Goal: Check status: Check status

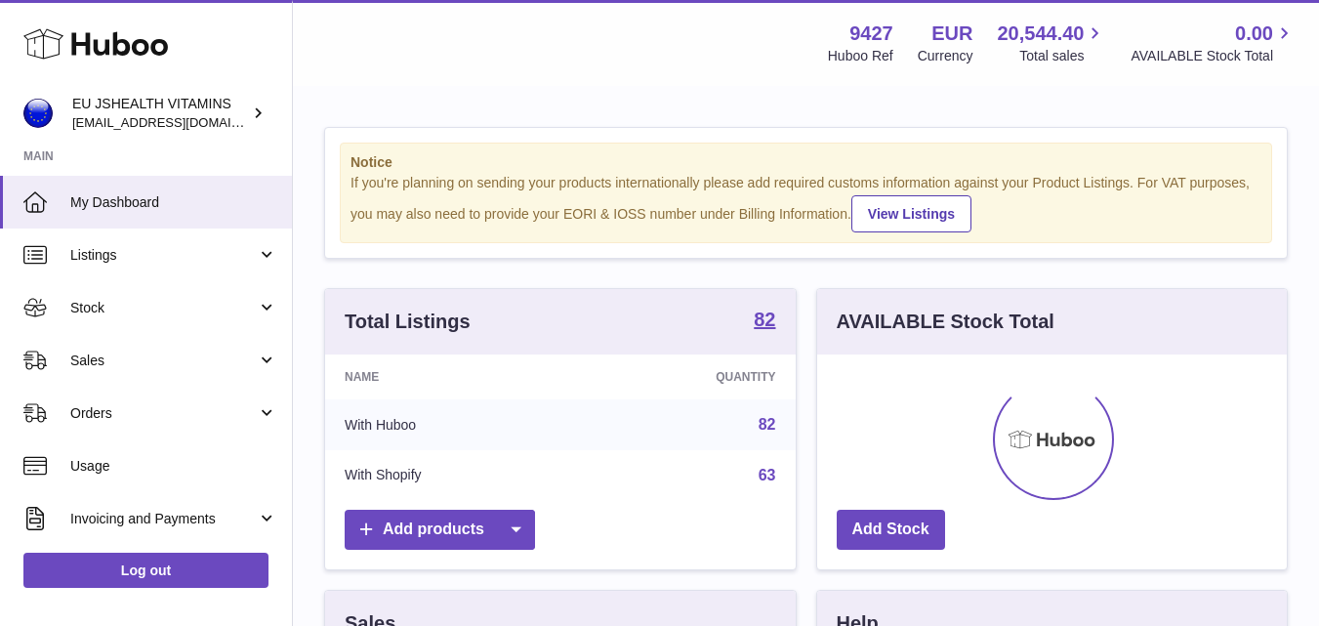
scroll to position [305, 470]
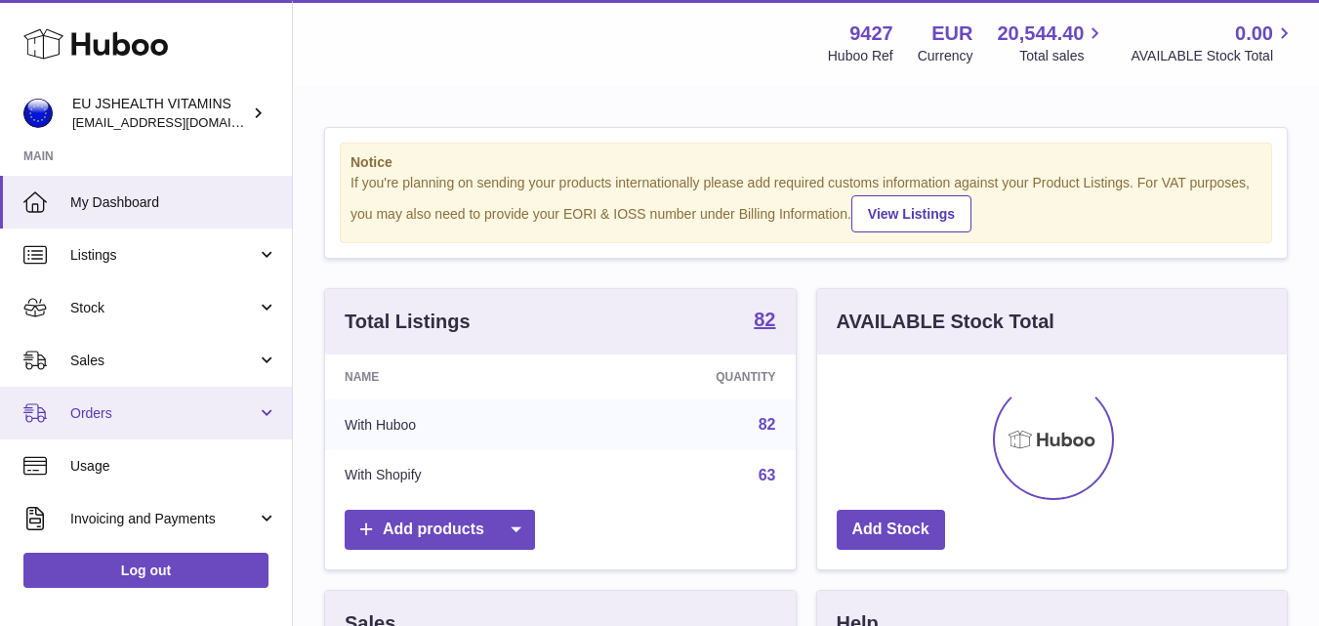
click at [115, 413] on span "Orders" at bounding box center [163, 413] width 186 height 19
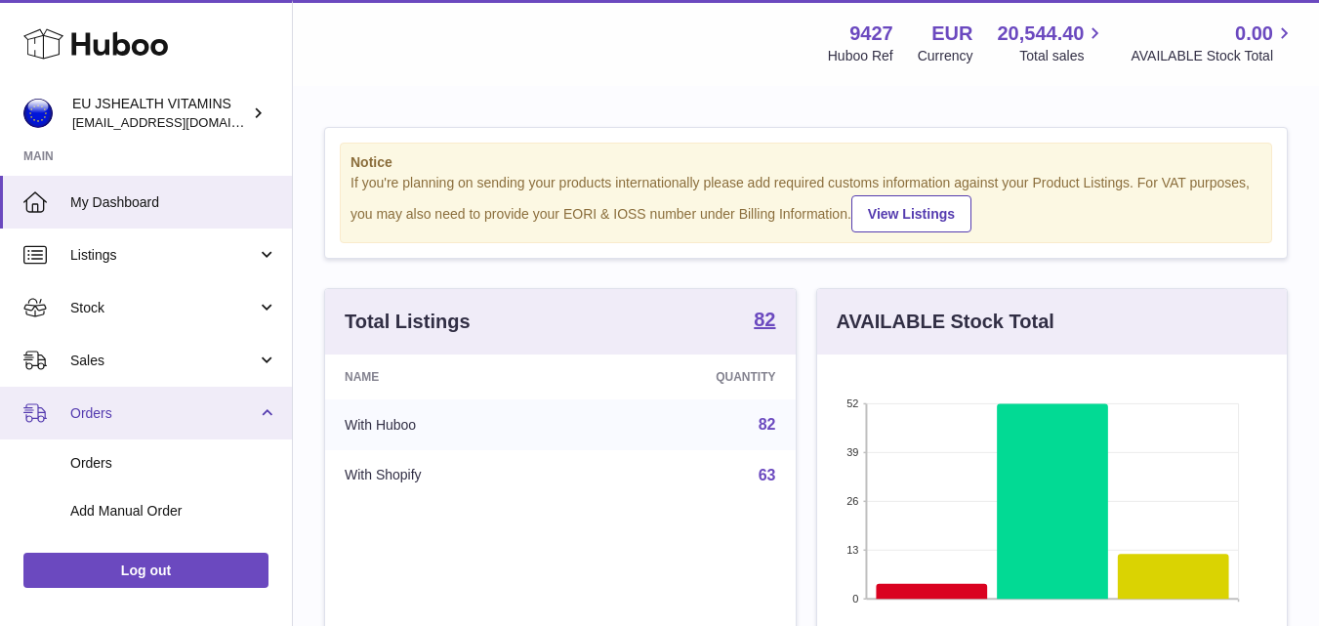
scroll to position [98, 0]
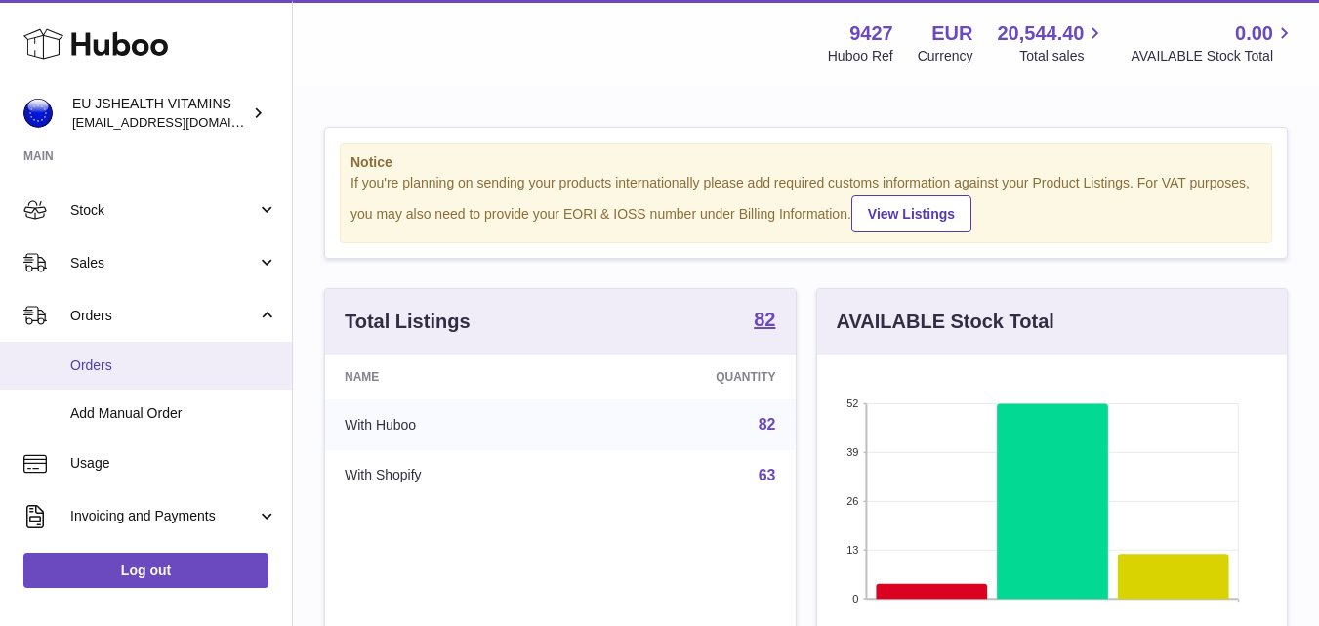
click at [90, 363] on span "Orders" at bounding box center [173, 365] width 207 height 19
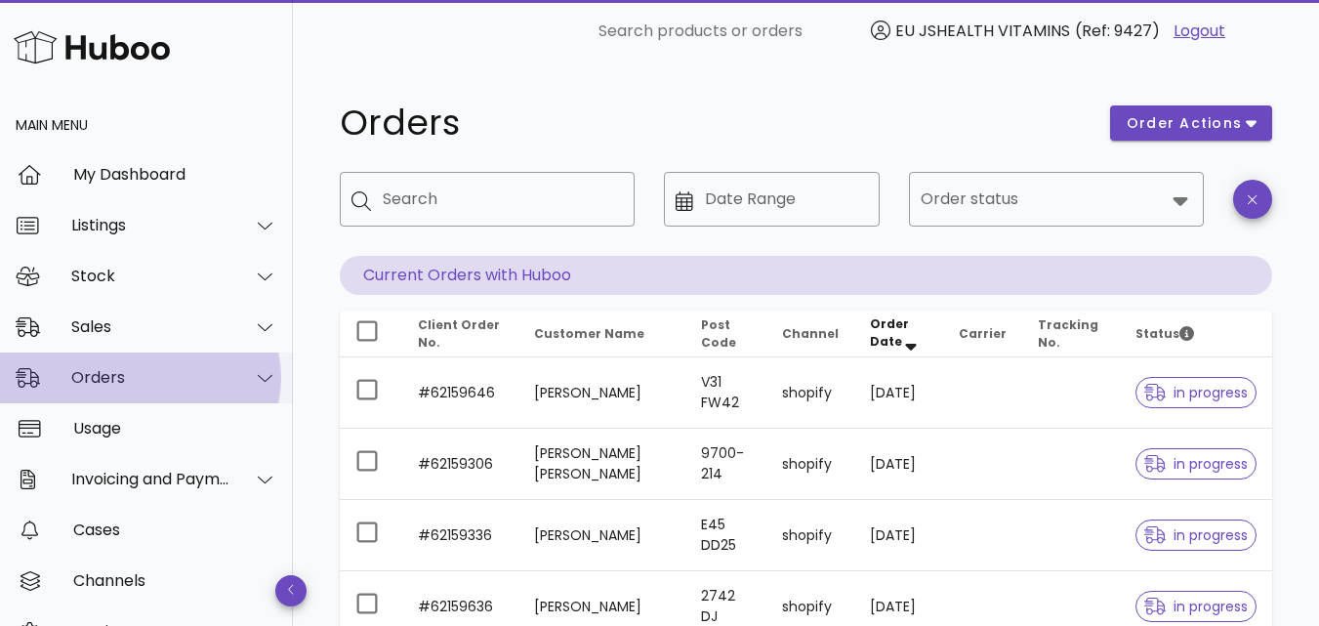
click at [258, 377] on icon at bounding box center [265, 378] width 15 height 18
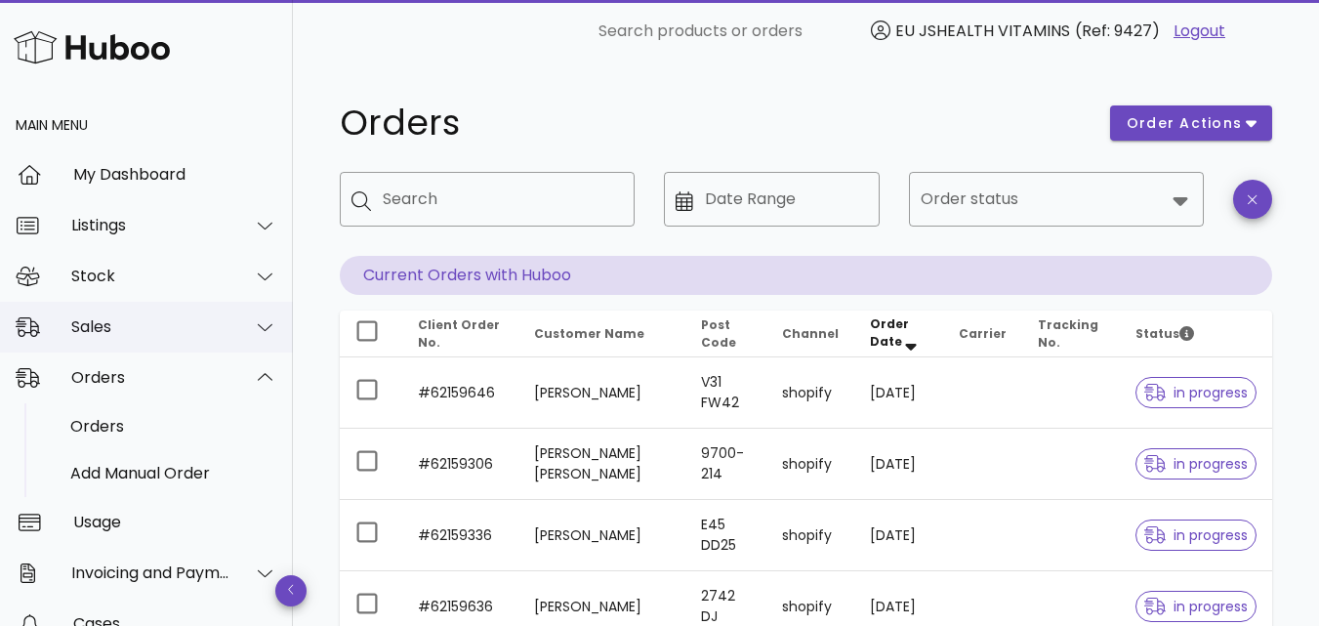
click at [260, 323] on div at bounding box center [265, 327] width 24 height 18
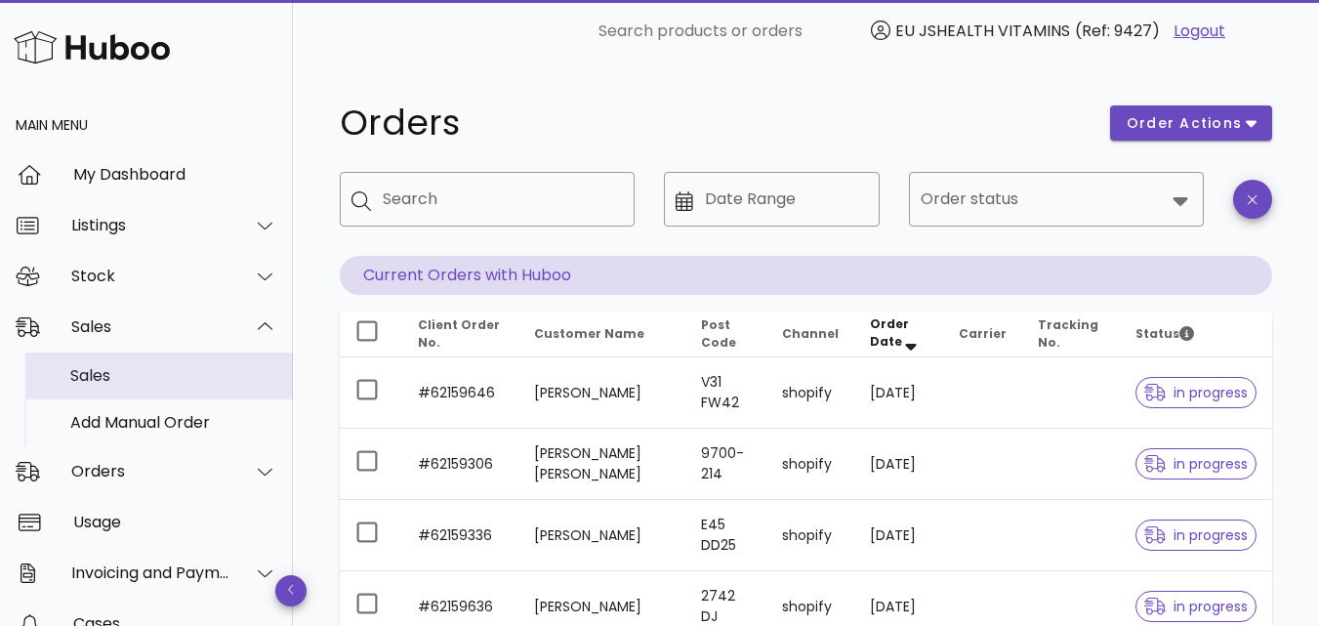
click at [101, 379] on div "Sales" at bounding box center [173, 375] width 207 height 19
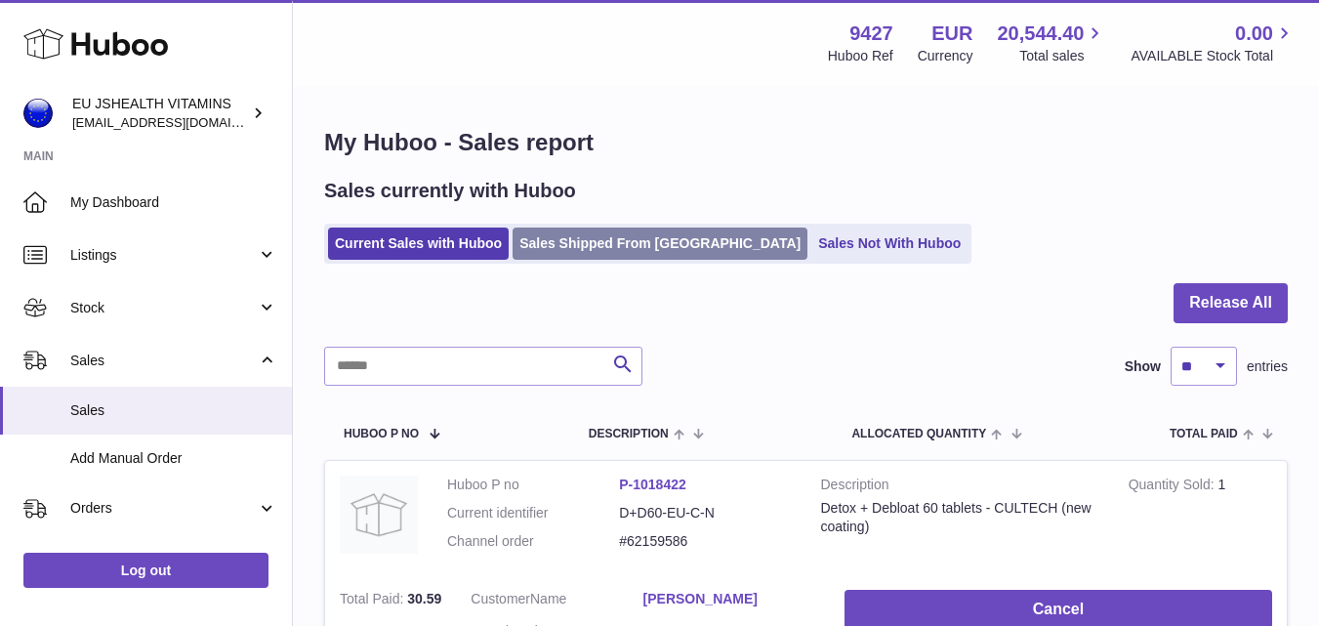
click at [657, 244] on link "Sales Shipped From Huboo" at bounding box center [660, 243] width 295 height 32
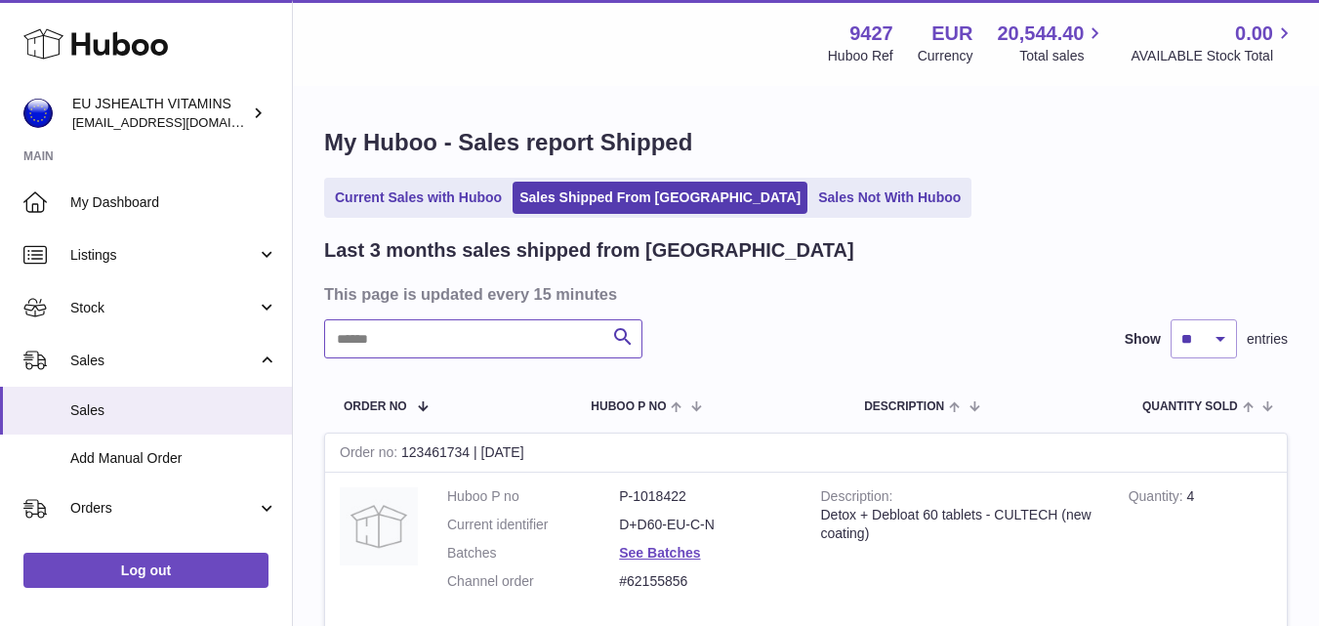
click at [399, 340] on input "text" at bounding box center [483, 338] width 318 height 39
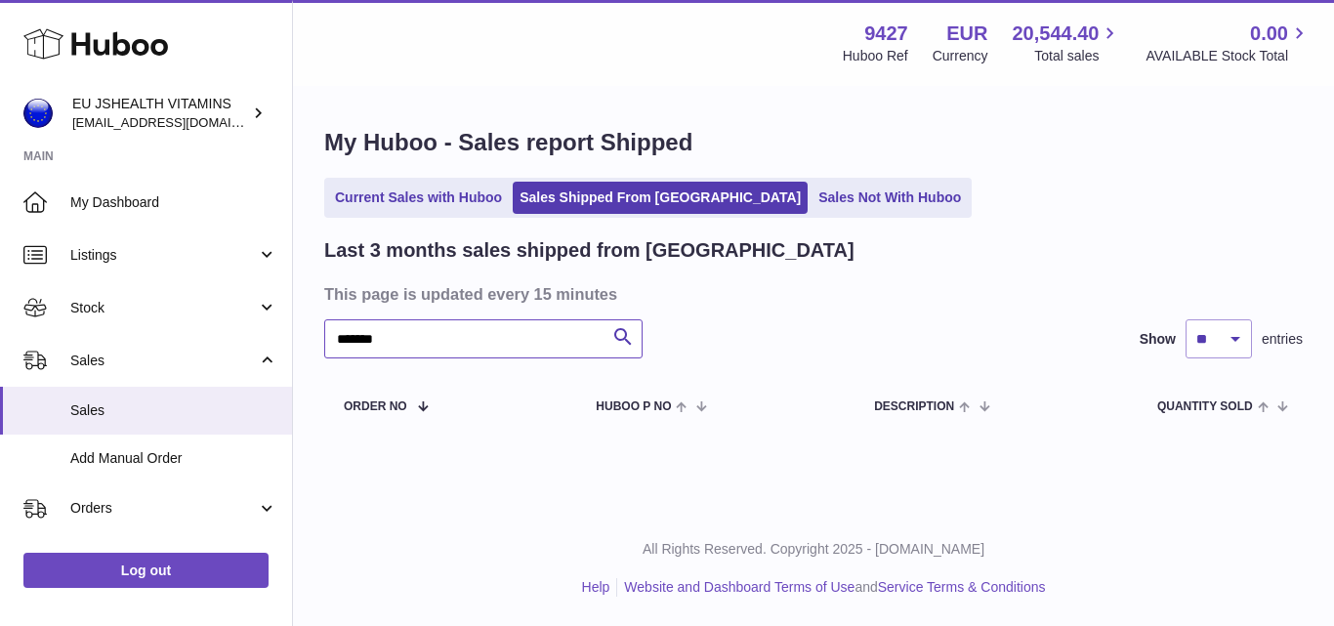
type input "*******"
